Goal: Book appointment/travel/reservation

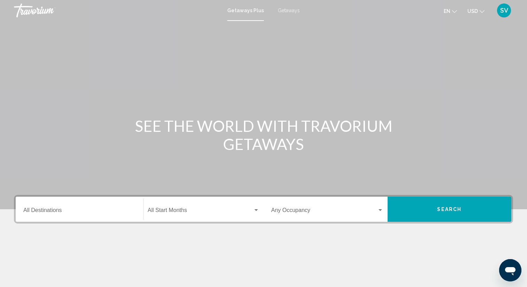
click at [74, 212] on input "Destination All Destinations" at bounding box center [79, 211] width 112 height 6
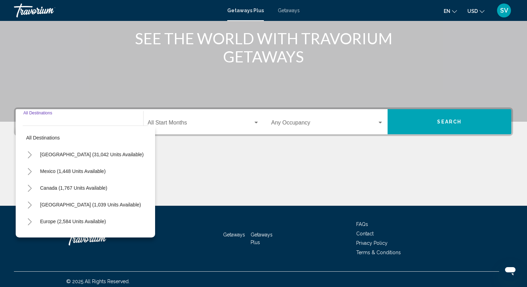
scroll to position [92, 0]
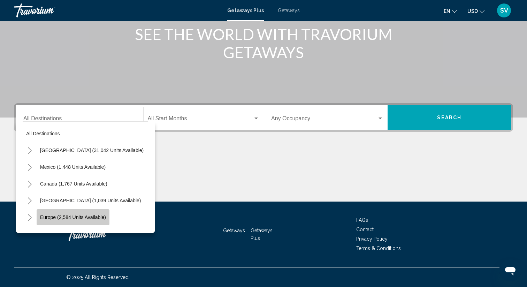
click at [94, 217] on span "Europe (2,584 units available)" at bounding box center [73, 217] width 66 height 6
type input "**********"
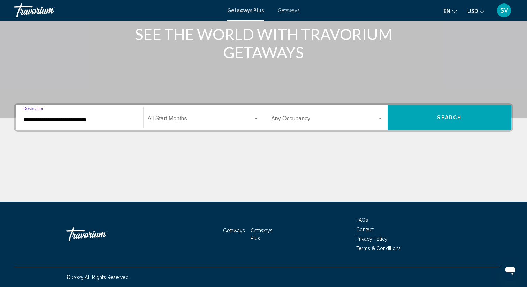
click at [190, 118] on span "Search widget" at bounding box center [201, 120] width 106 height 6
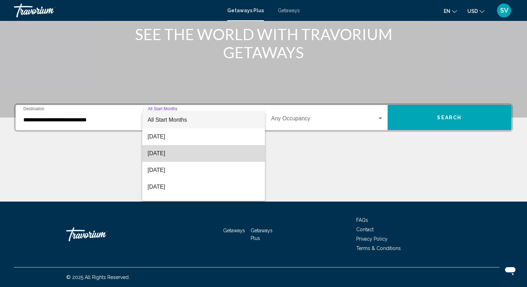
click at [177, 156] on span "[DATE]" at bounding box center [204, 153] width 112 height 17
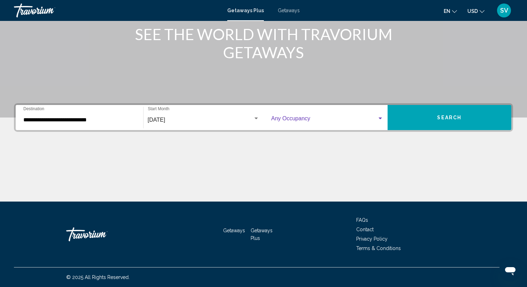
click at [382, 118] on div "Search widget" at bounding box center [379, 118] width 3 height 2
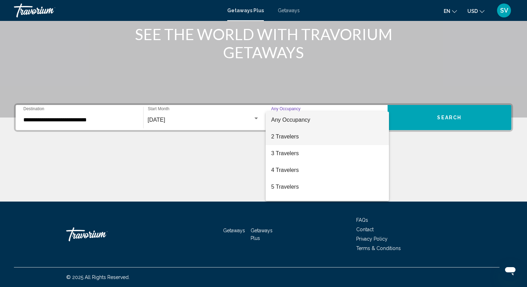
click at [301, 139] on span "2 Travelers" at bounding box center [327, 136] width 112 height 17
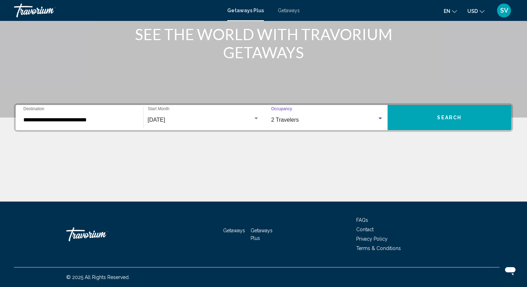
click at [436, 121] on button "Search" at bounding box center [450, 117] width 124 height 25
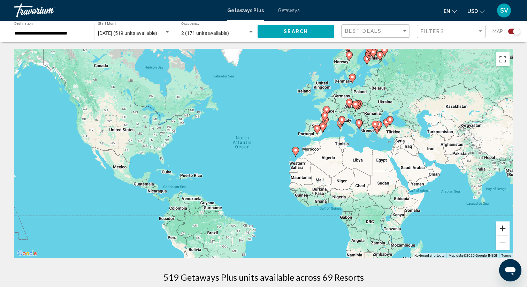
click at [499, 227] on button "Zoom in" at bounding box center [503, 228] width 14 height 14
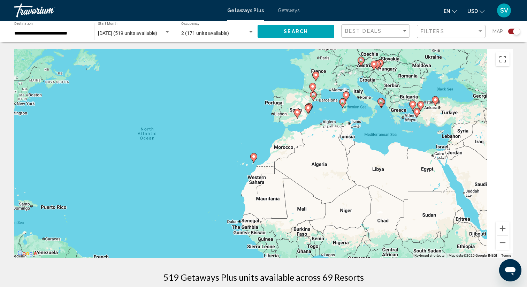
drag, startPoint x: 431, startPoint y: 138, endPoint x: 351, endPoint y: 141, distance: 80.2
click at [354, 141] on div "To activate drag with keyboard, press Alt + Enter. Once in keyboard drag state,…" at bounding box center [263, 153] width 499 height 209
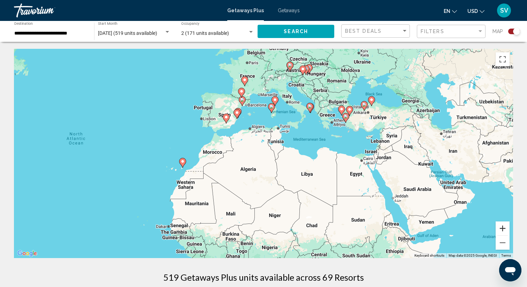
click at [502, 228] on button "Zoom in" at bounding box center [503, 228] width 14 height 14
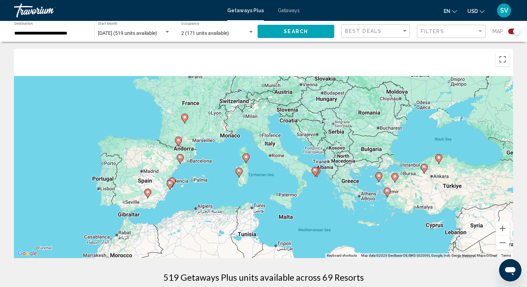
drag, startPoint x: 407, startPoint y: 129, endPoint x: 353, endPoint y: 256, distance: 138.0
click at [353, 256] on div "To activate drag with keyboard, press Alt + Enter. Once in keyboard drag state,…" at bounding box center [263, 153] width 499 height 209
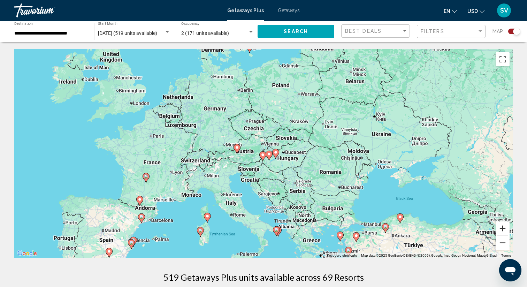
click at [504, 228] on button "Zoom in" at bounding box center [503, 228] width 14 height 14
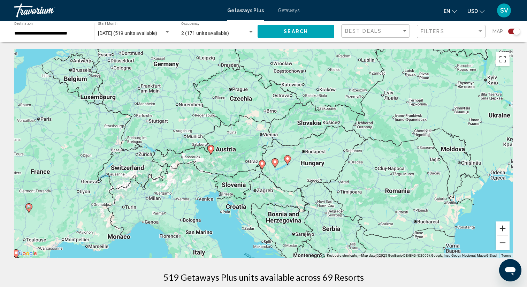
click at [504, 228] on button "Zoom in" at bounding box center [503, 228] width 14 height 14
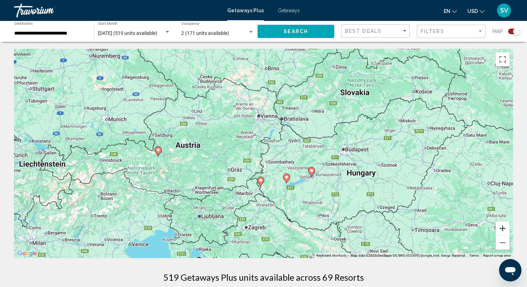
click at [504, 228] on button "Zoom in" at bounding box center [503, 228] width 14 height 14
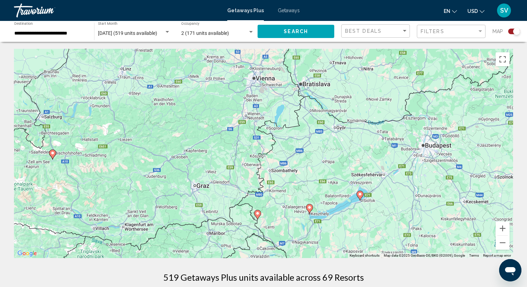
click at [310, 208] on image "Main content" at bounding box center [309, 207] width 4 height 4
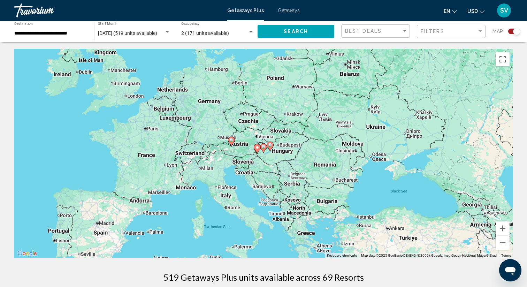
click at [262, 149] on icon "Main content" at bounding box center [263, 148] width 6 height 9
type input "**********"
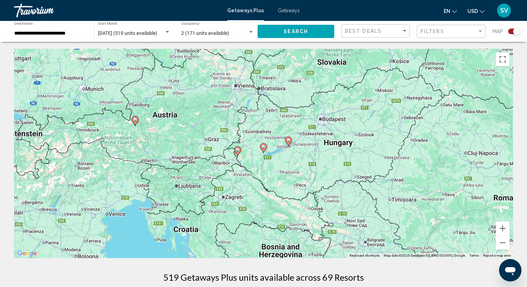
click at [262, 149] on icon "Main content" at bounding box center [263, 148] width 6 height 9
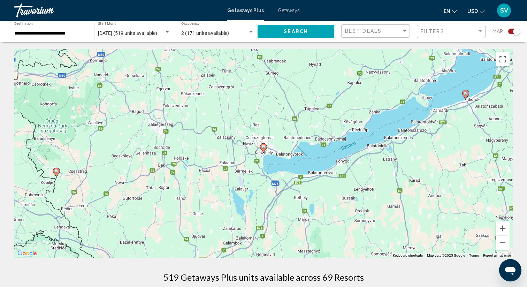
click at [262, 149] on icon "Main content" at bounding box center [263, 148] width 6 height 9
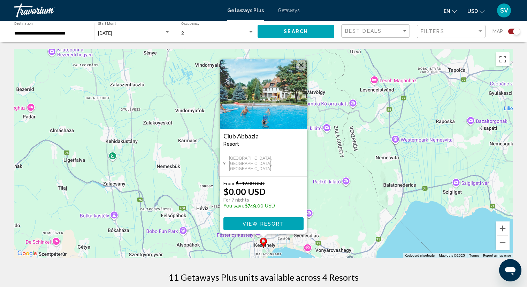
click at [270, 222] on span "View Resort" at bounding box center [263, 224] width 41 height 6
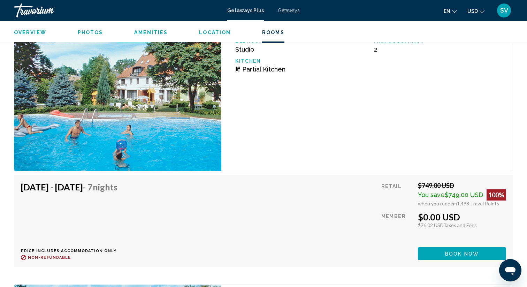
scroll to position [1202, 0]
